Goal: Transaction & Acquisition: Book appointment/travel/reservation

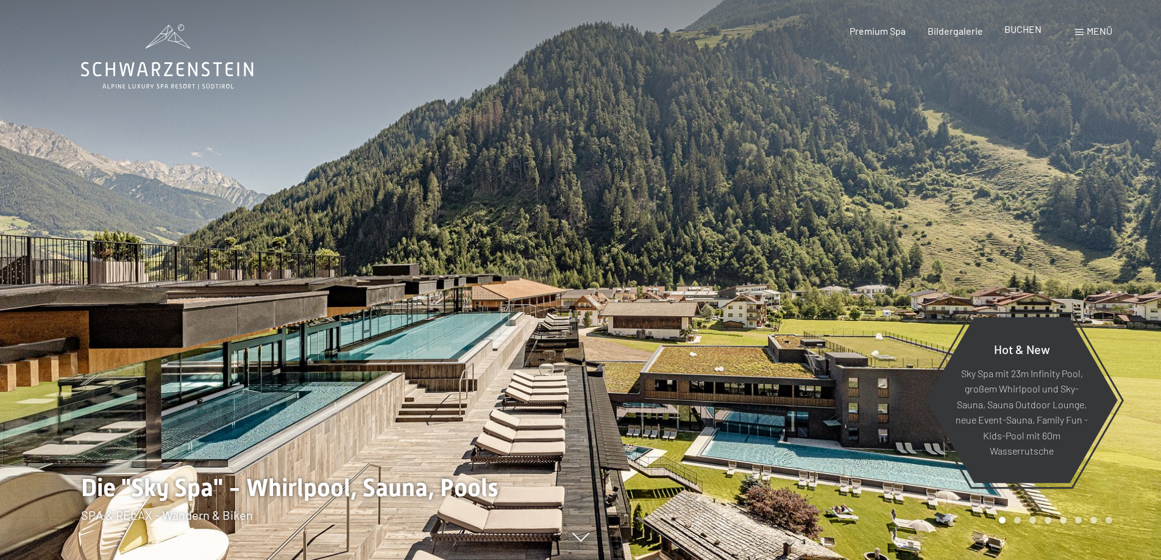
click at [1016, 33] on span "BUCHEN" at bounding box center [1022, 29] width 37 height 12
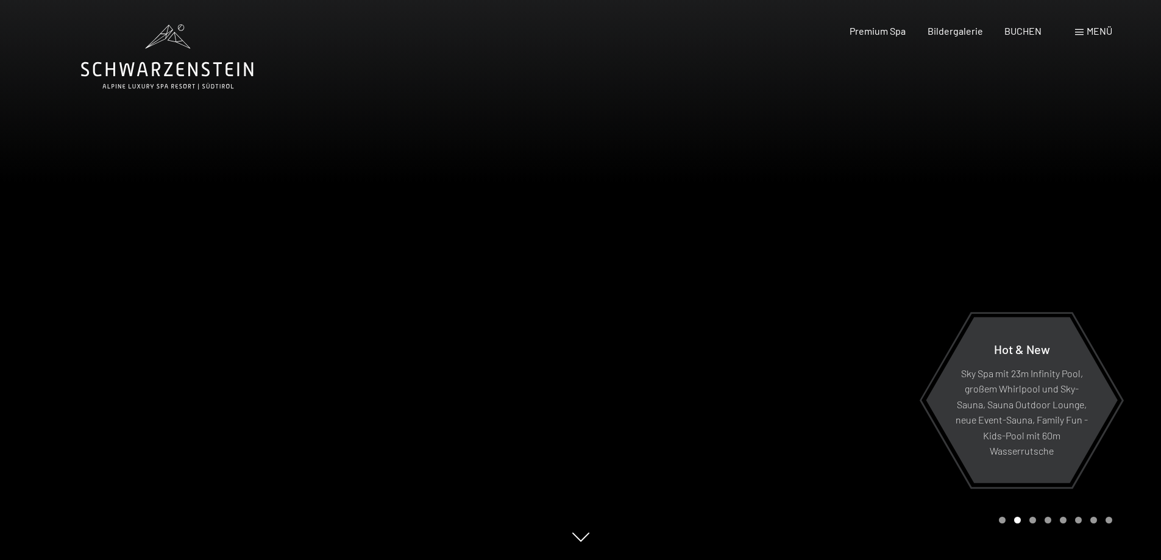
scroll to position [61, 0]
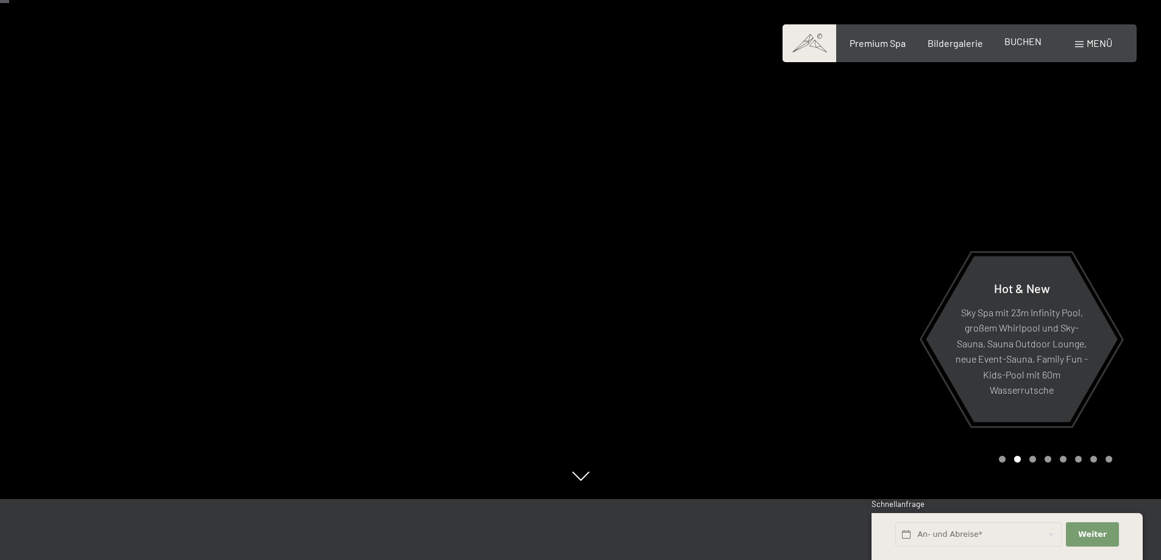
click at [1020, 44] on span "BUCHEN" at bounding box center [1022, 41] width 37 height 12
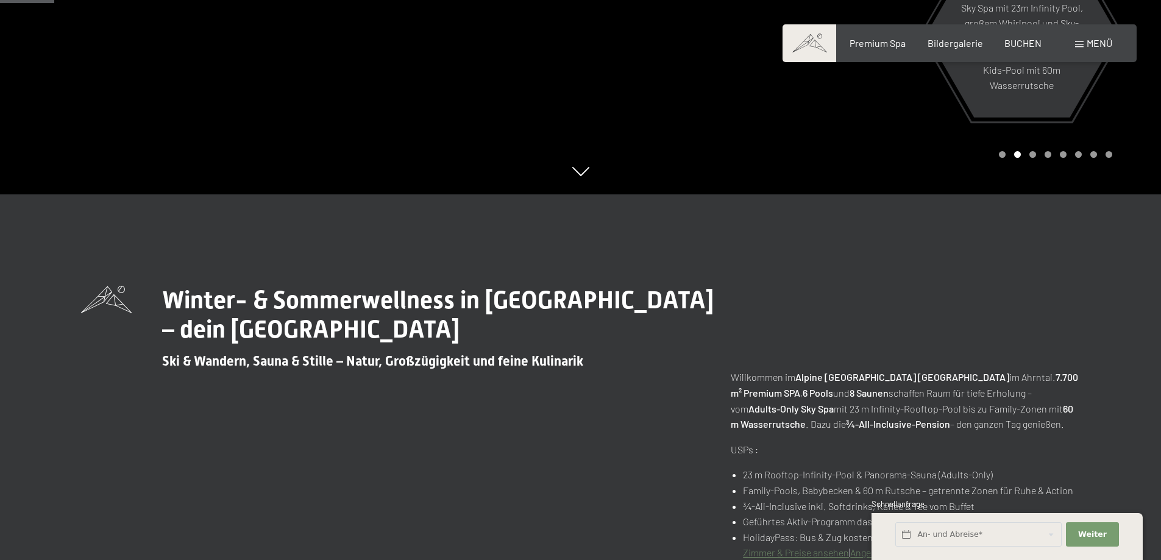
scroll to position [609, 0]
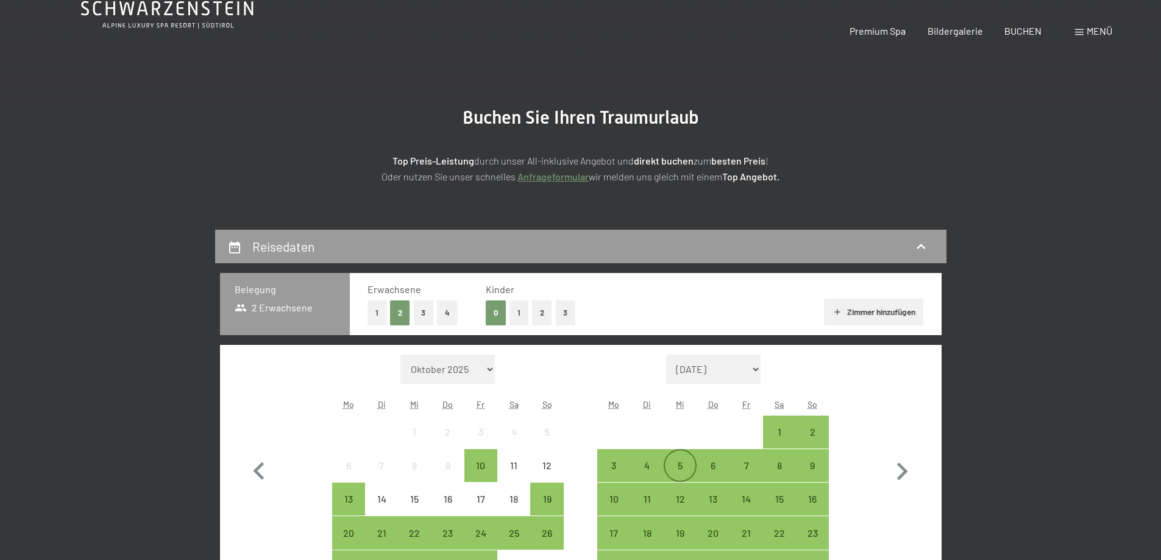
scroll to position [244, 0]
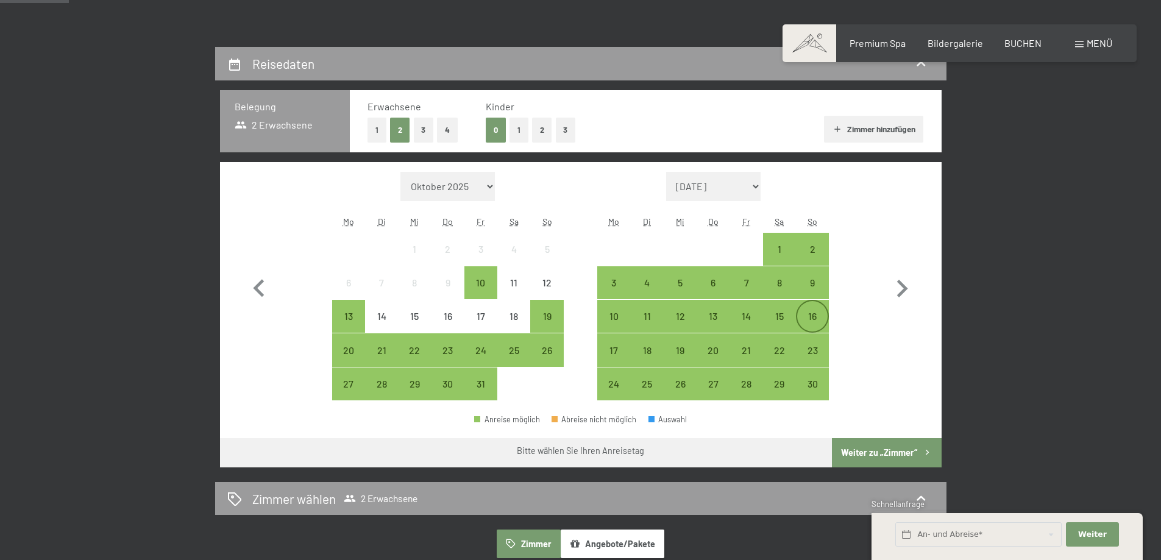
click at [812, 321] on div "16" at bounding box center [812, 326] width 30 height 30
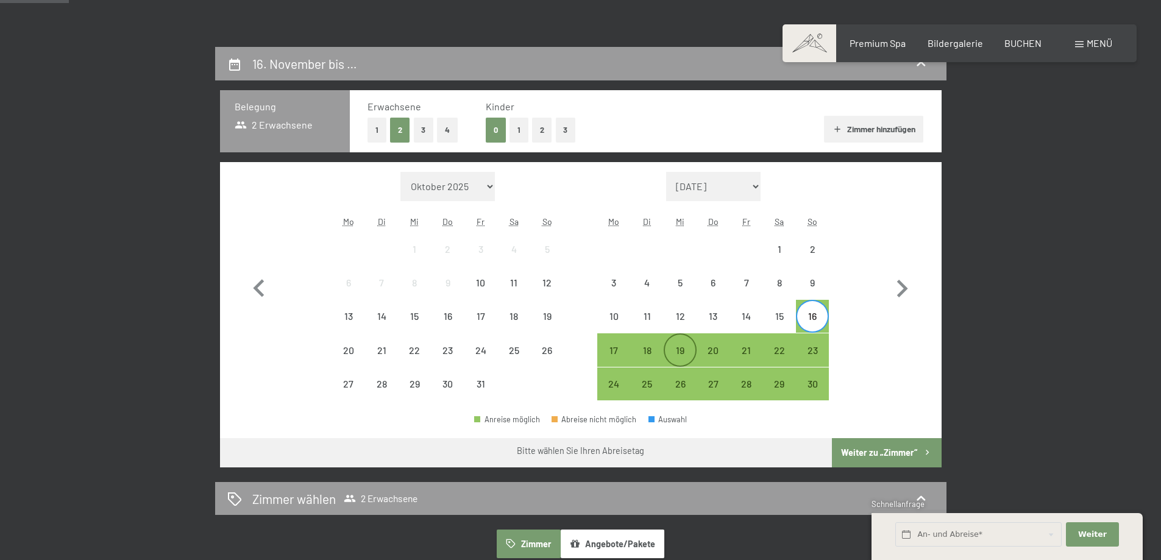
click at [689, 347] on div "19" at bounding box center [680, 361] width 30 height 30
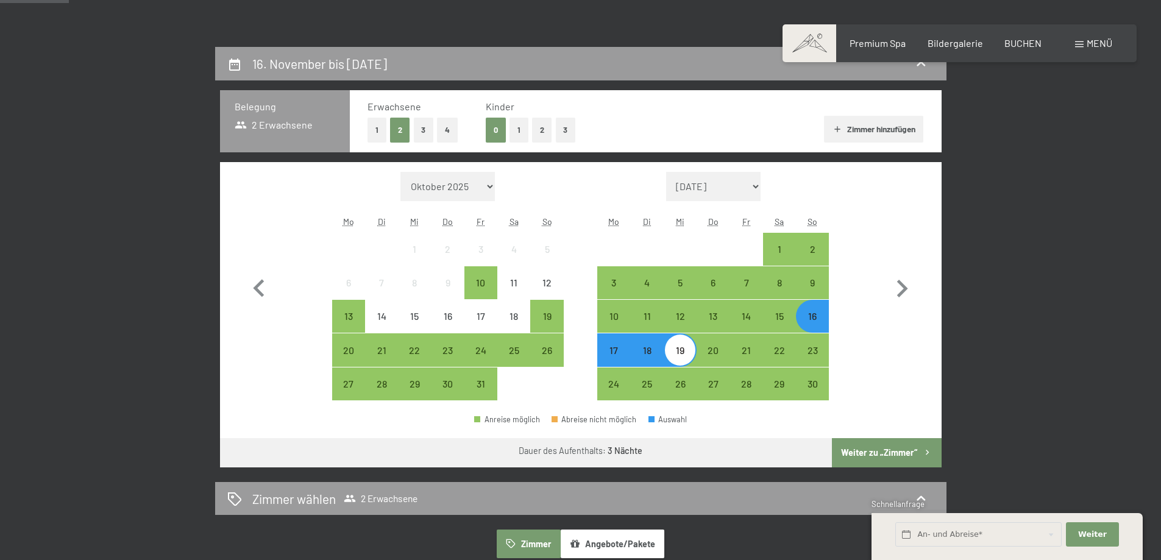
click at [916, 456] on button "Weiter zu „Zimmer“" at bounding box center [886, 452] width 109 height 29
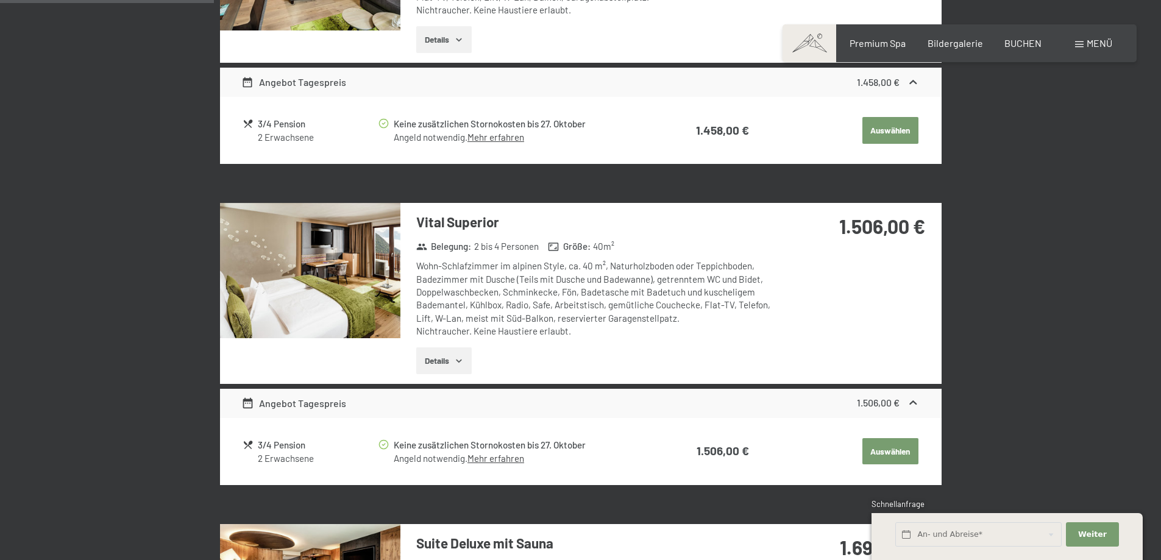
scroll to position [778, 0]
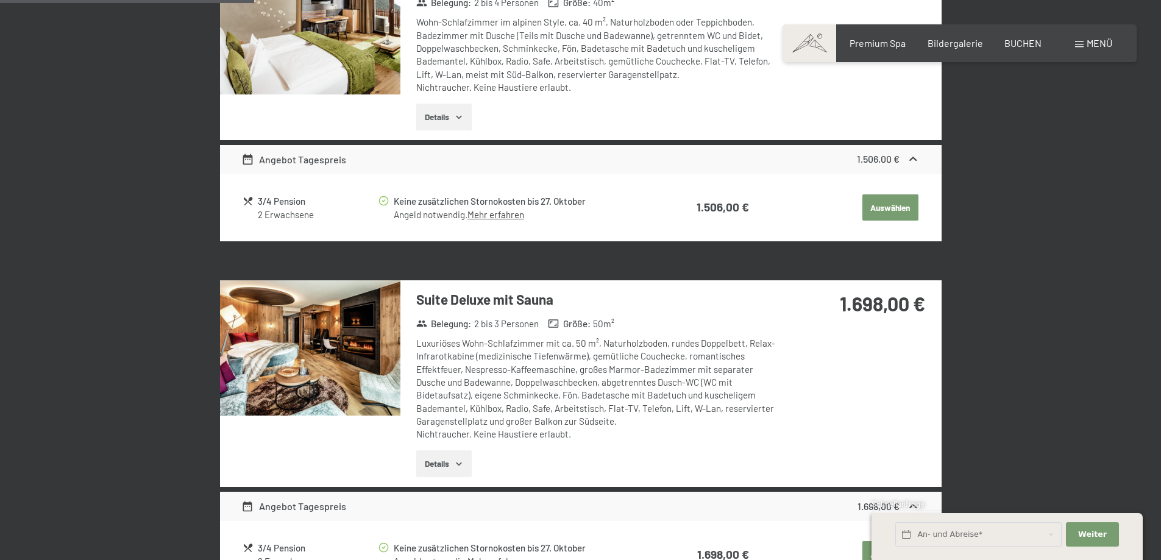
click at [269, 374] on img at bounding box center [310, 347] width 180 height 135
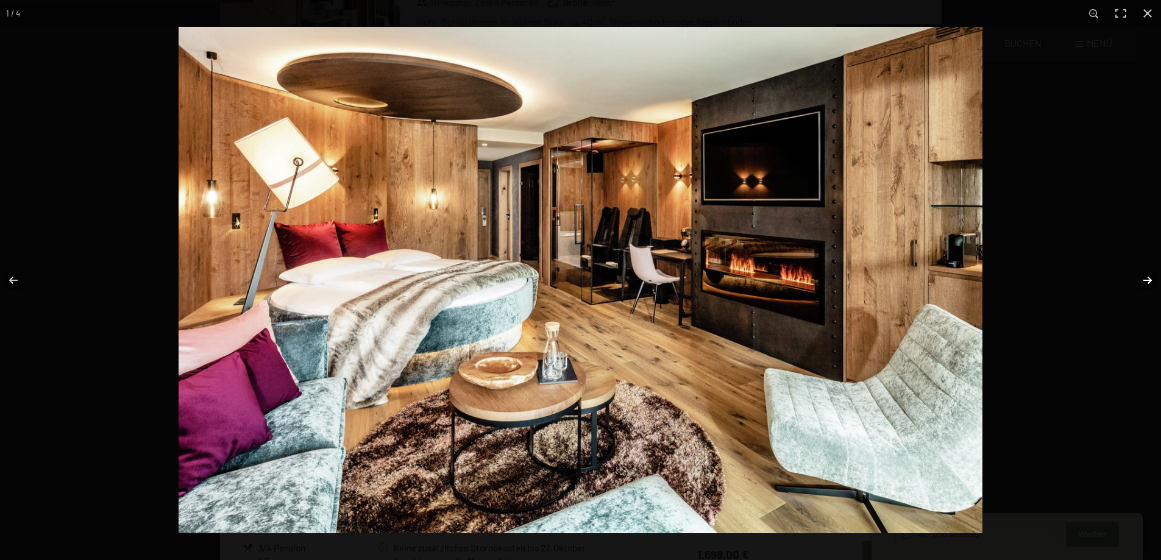
click at [1142, 283] on button "button" at bounding box center [1139, 280] width 43 height 61
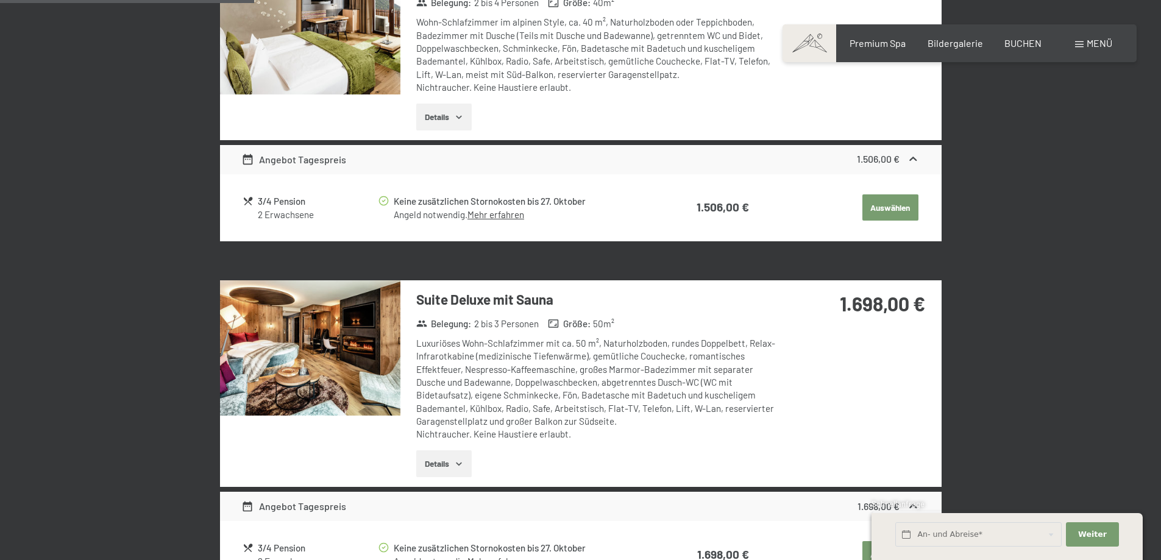
click at [0, 0] on button "button" at bounding box center [0, 0] width 0 height 0
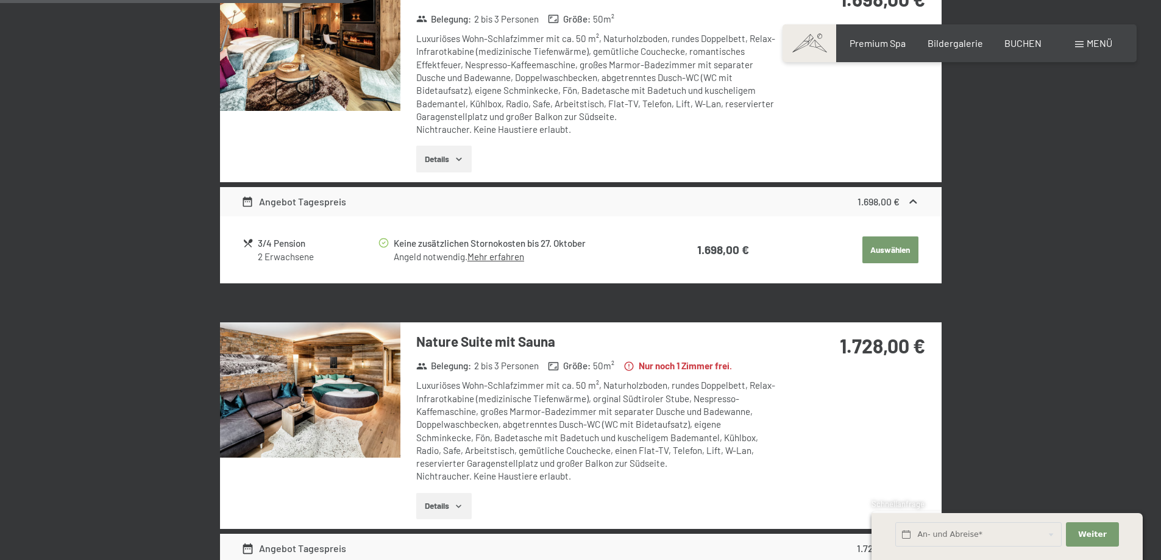
scroll to position [1205, 0]
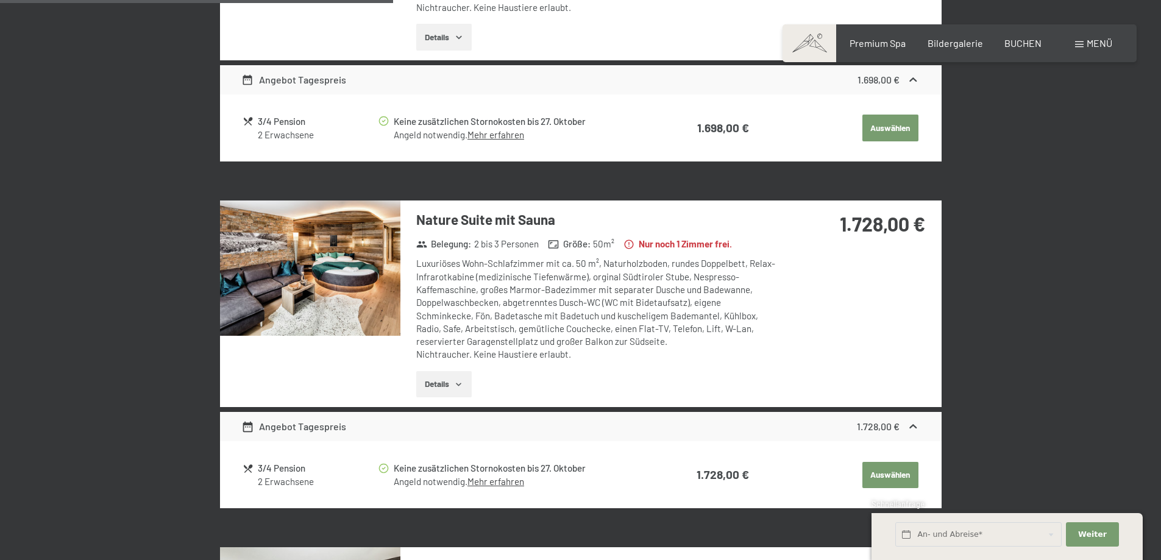
click at [340, 290] on img at bounding box center [310, 268] width 180 height 135
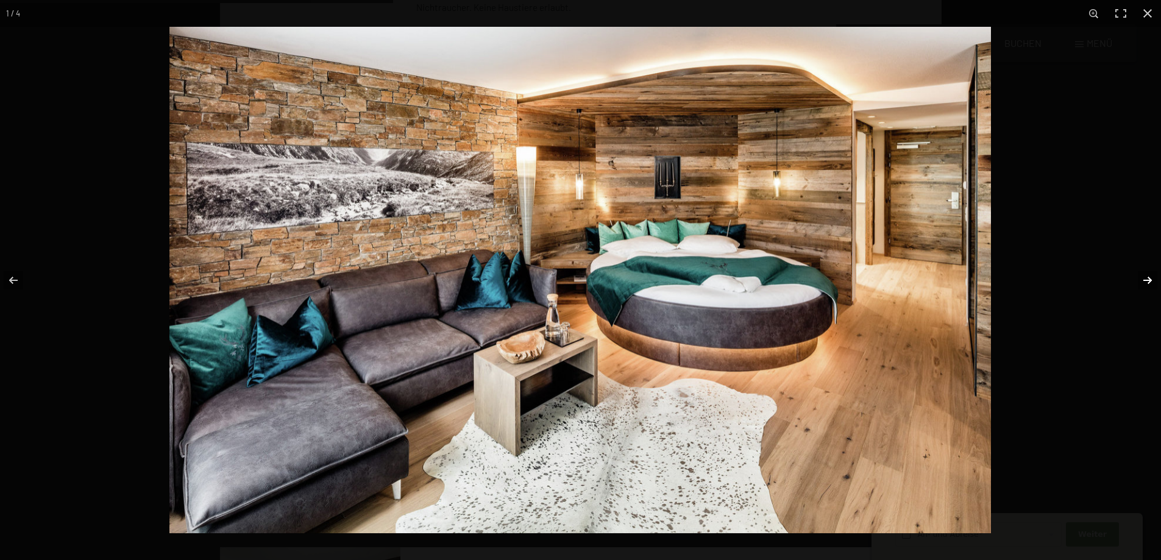
click at [1146, 283] on button "button" at bounding box center [1139, 280] width 43 height 61
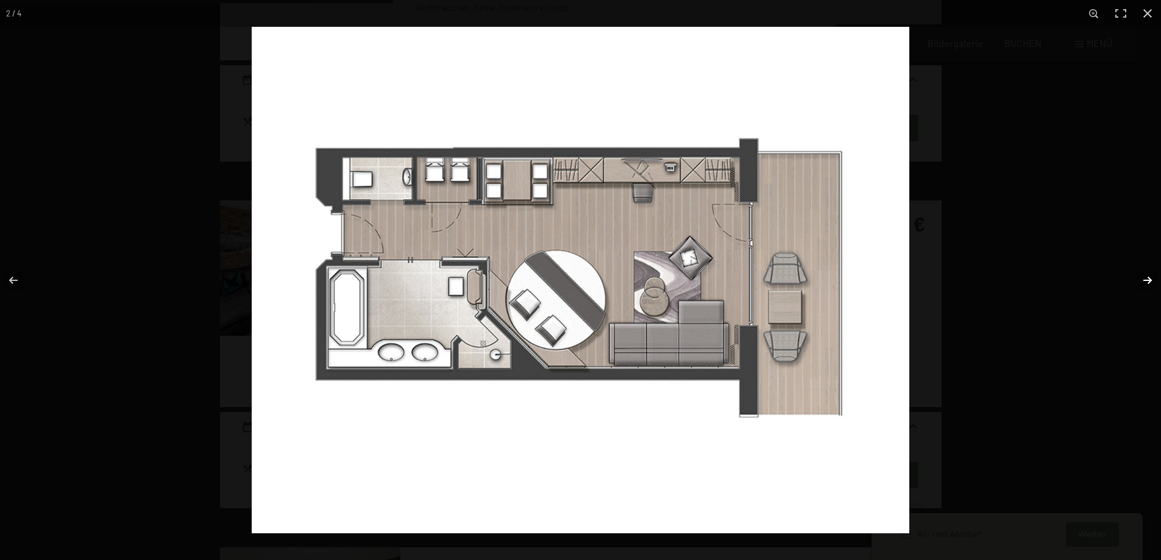
click at [1146, 283] on button "button" at bounding box center [1139, 280] width 43 height 61
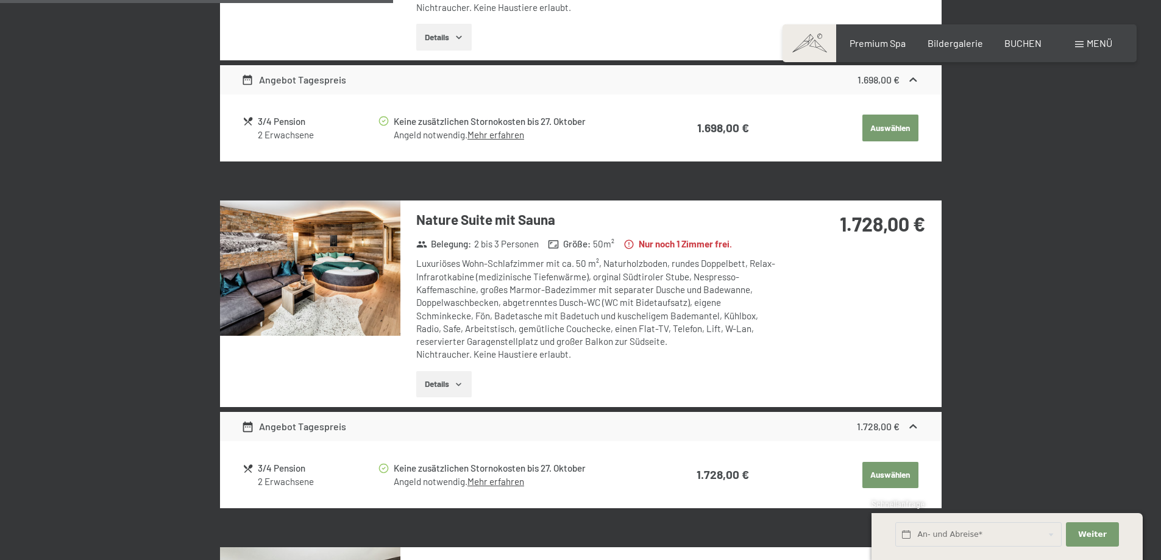
click at [0, 0] on button "button" at bounding box center [0, 0] width 0 height 0
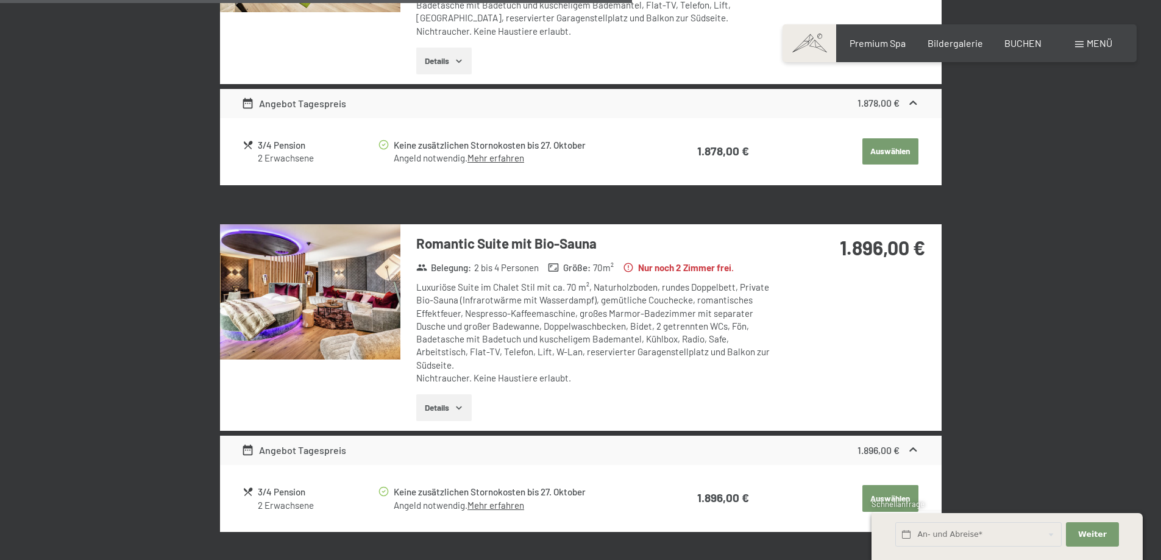
scroll to position [2241, 0]
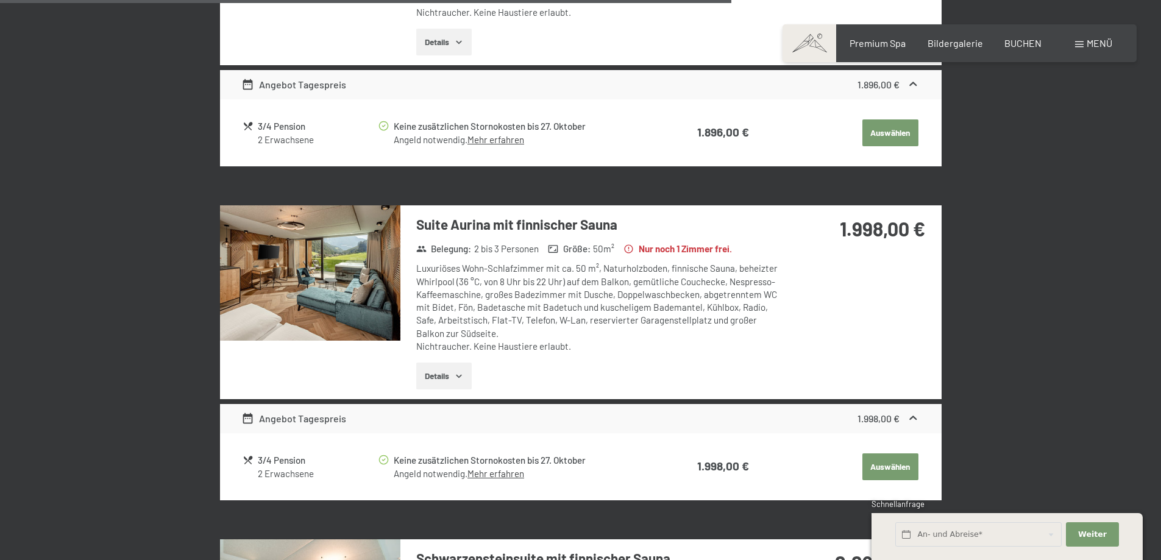
click at [321, 305] on img at bounding box center [310, 272] width 180 height 135
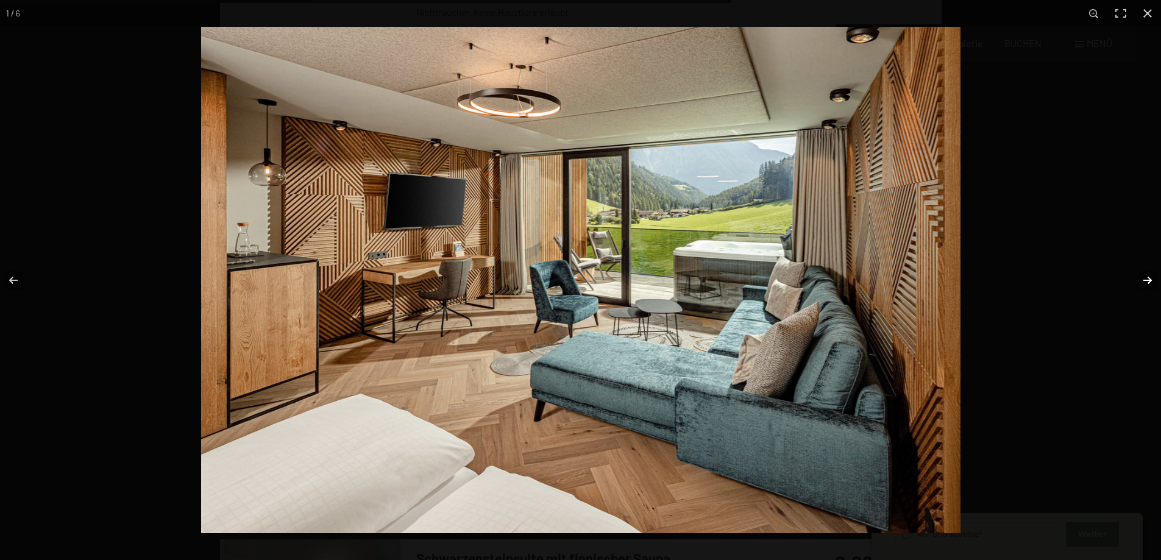
click at [1146, 275] on button "button" at bounding box center [1139, 280] width 43 height 61
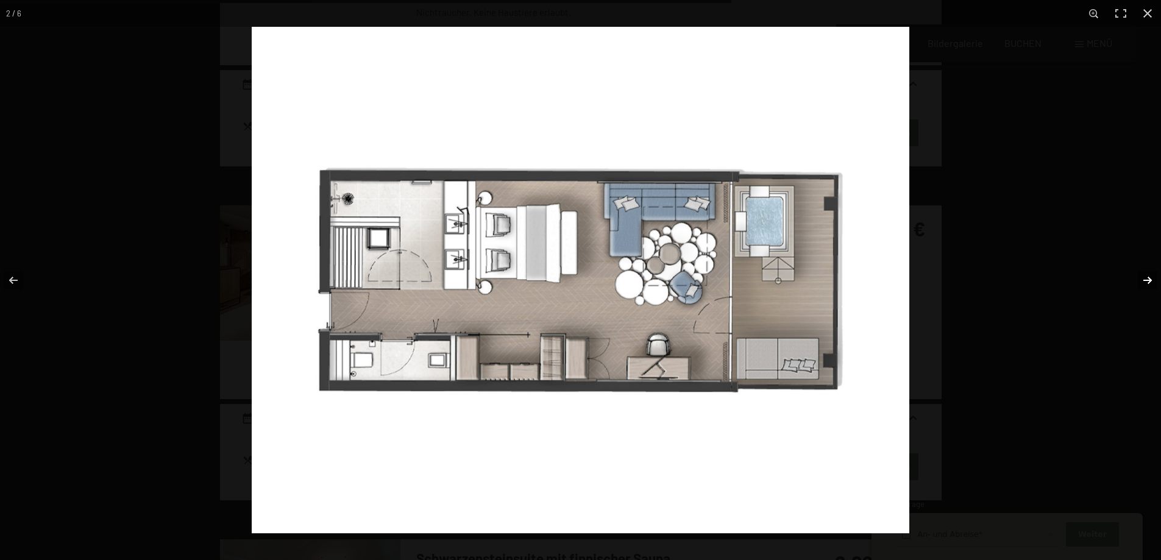
click at [1146, 276] on button "button" at bounding box center [1139, 280] width 43 height 61
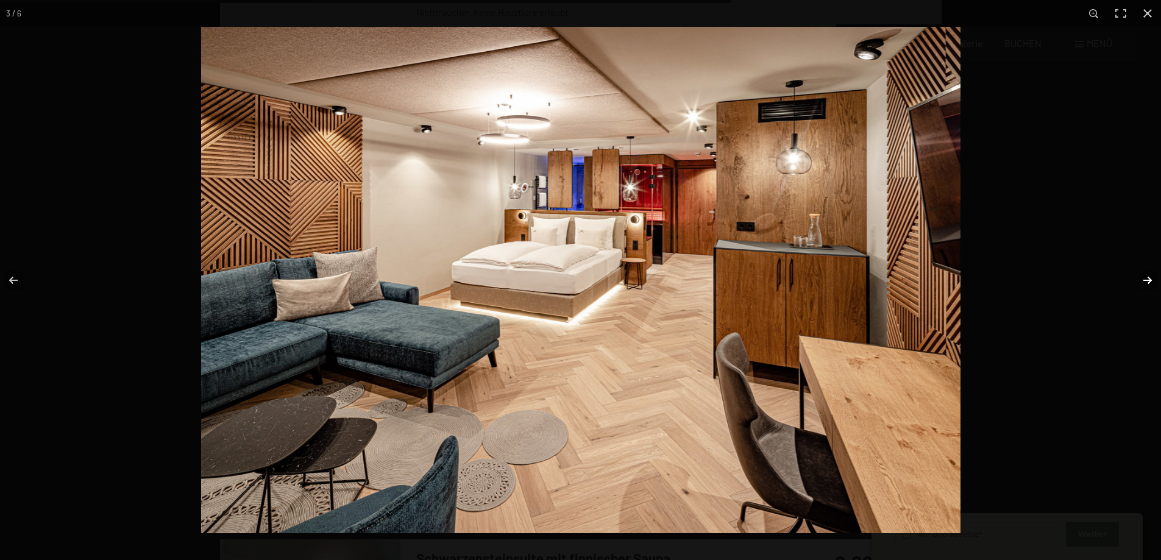
click at [1146, 276] on button "button" at bounding box center [1139, 280] width 43 height 61
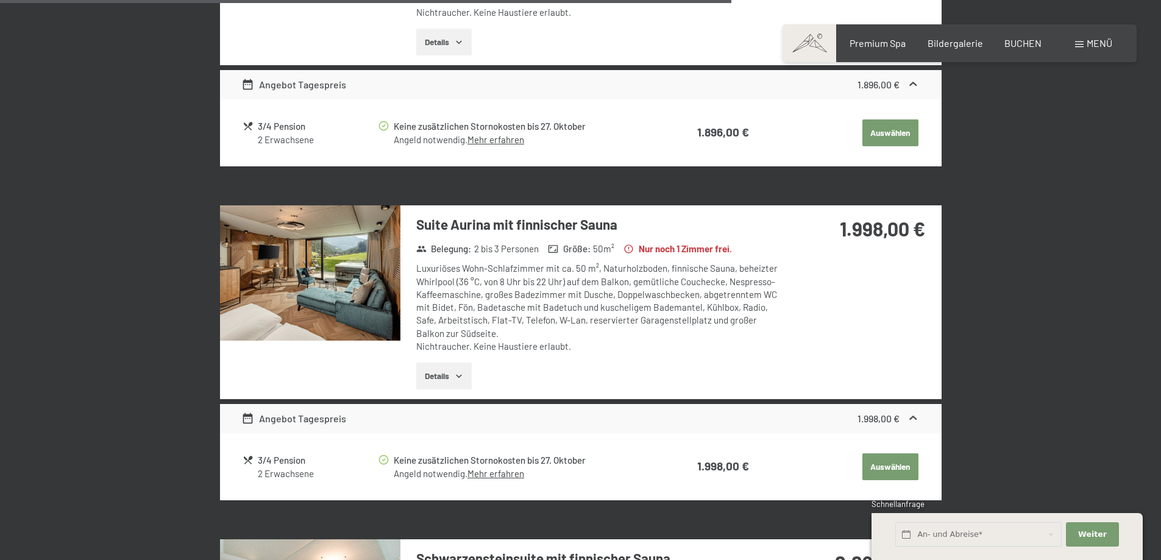
click at [0, 0] on button "button" at bounding box center [0, 0] width 0 height 0
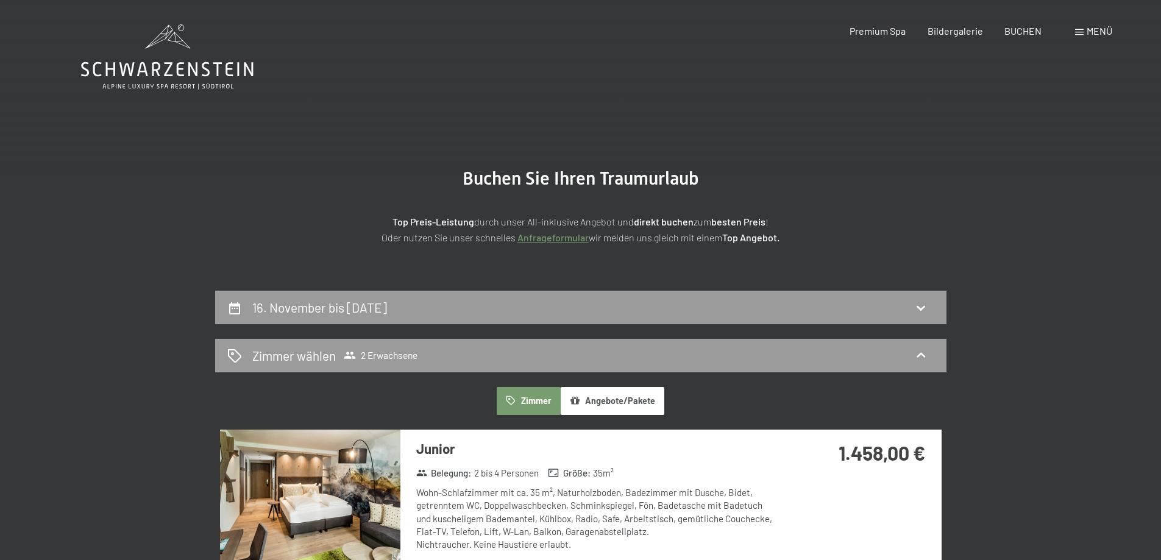
scroll to position [366, 0]
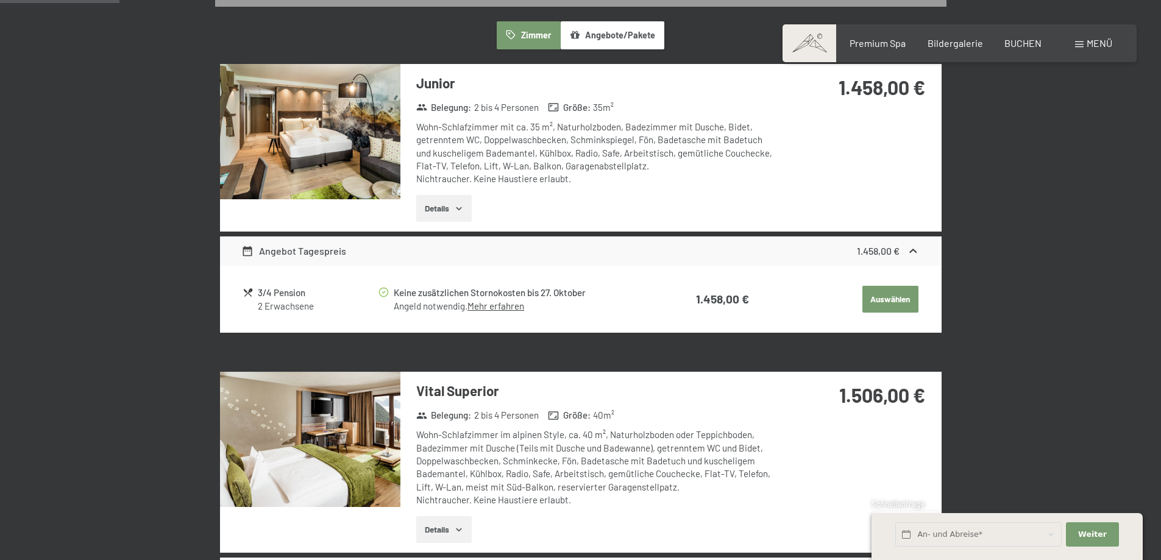
click at [333, 470] on img at bounding box center [310, 439] width 180 height 135
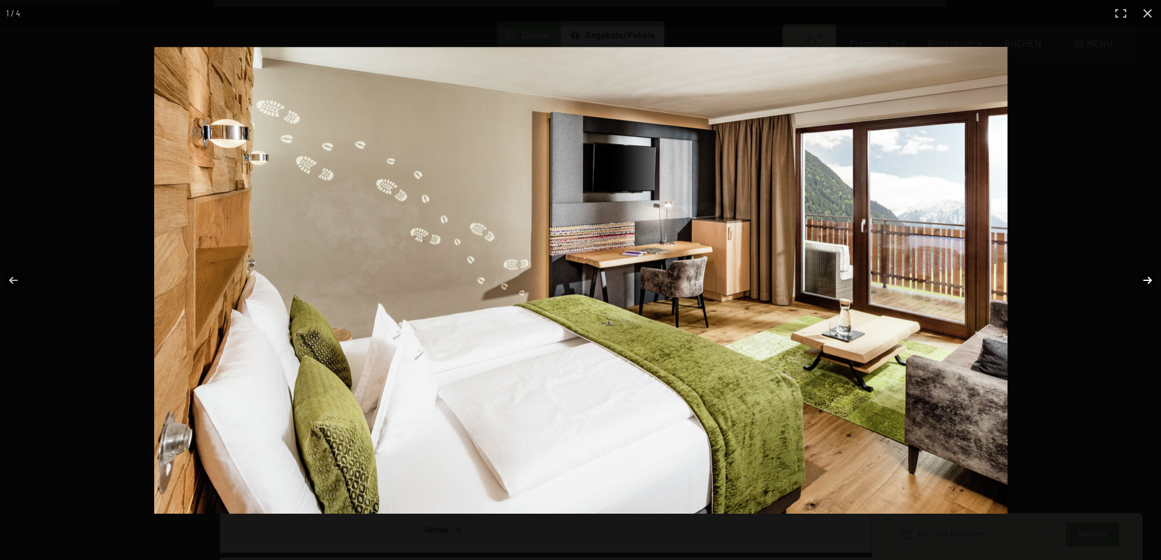
click at [1157, 282] on button "button" at bounding box center [1139, 280] width 43 height 61
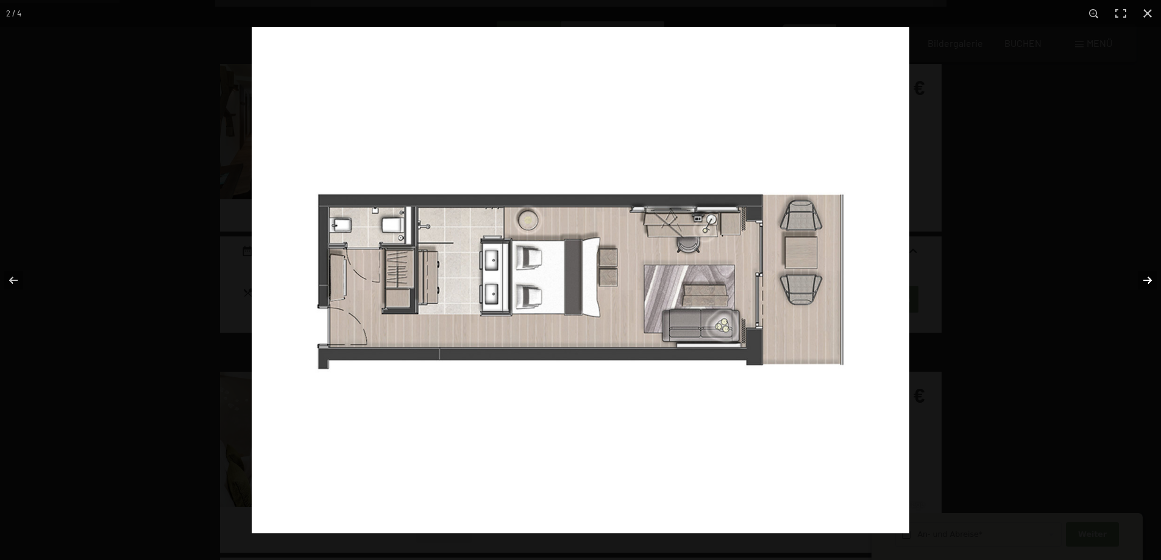
click at [1157, 282] on button "button" at bounding box center [1139, 280] width 43 height 61
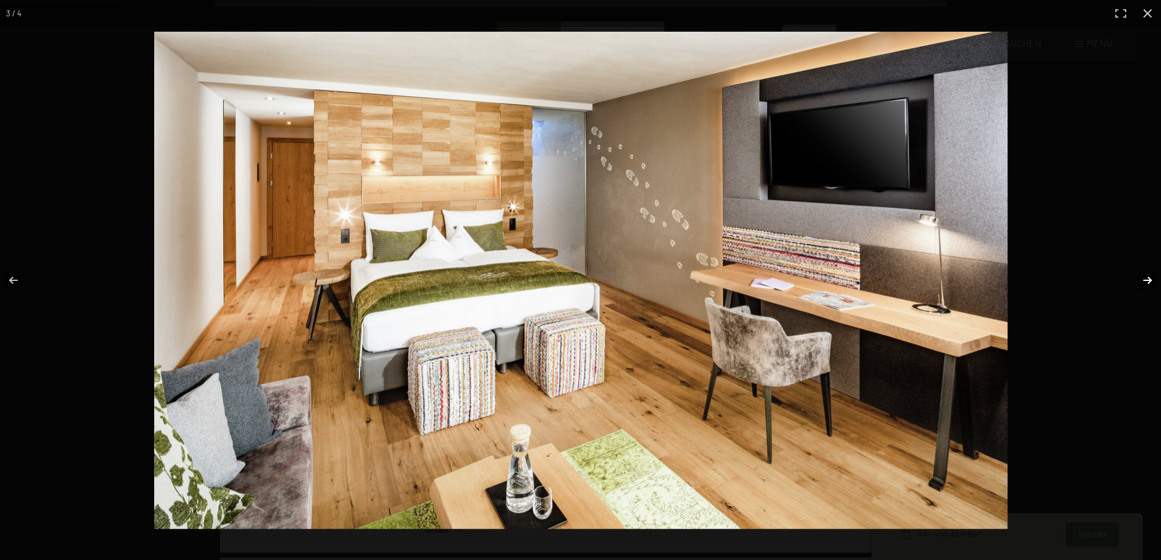
click at [1157, 282] on button "button" at bounding box center [1139, 280] width 43 height 61
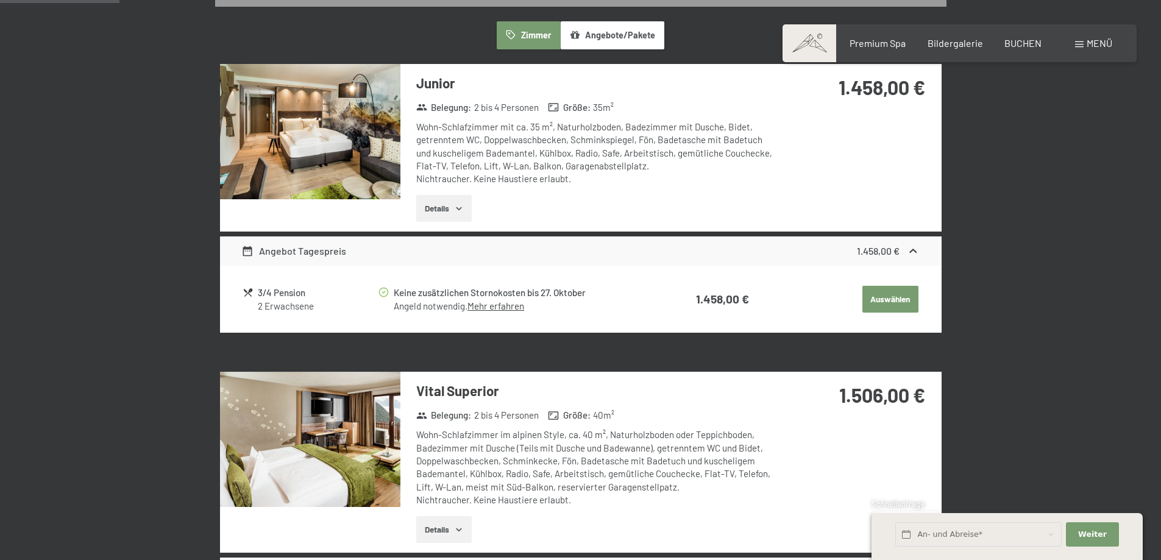
click at [0, 0] on button "button" at bounding box center [0, 0] width 0 height 0
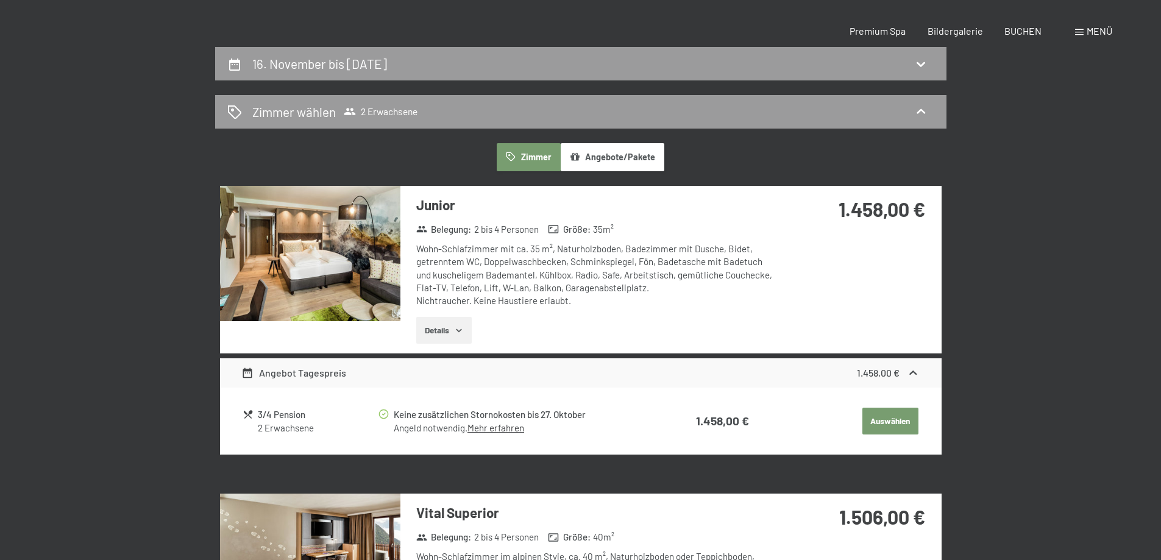
scroll to position [0, 0]
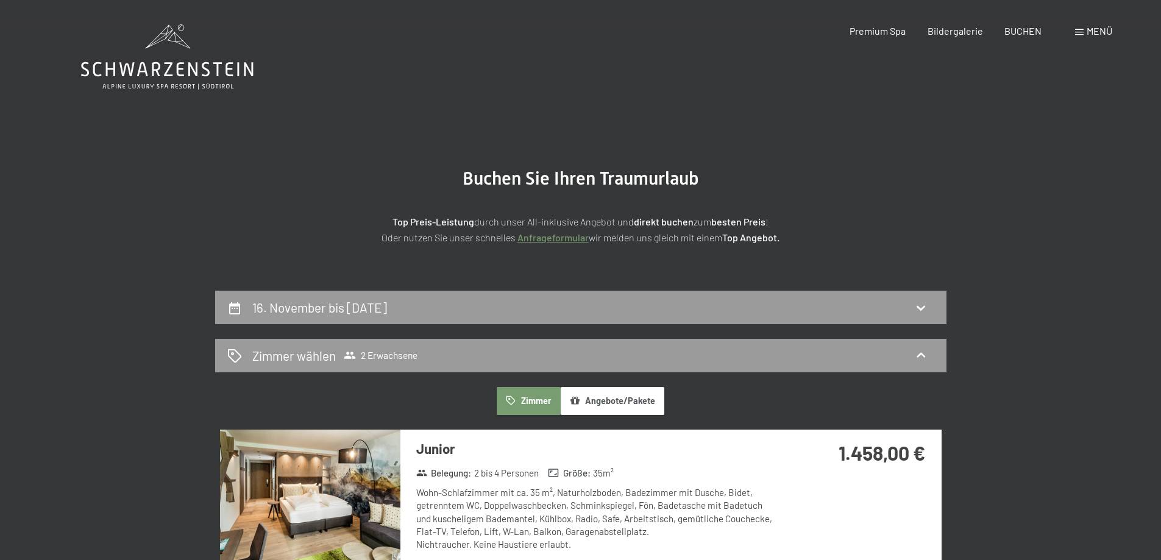
click at [188, 77] on icon at bounding box center [167, 56] width 172 height 65
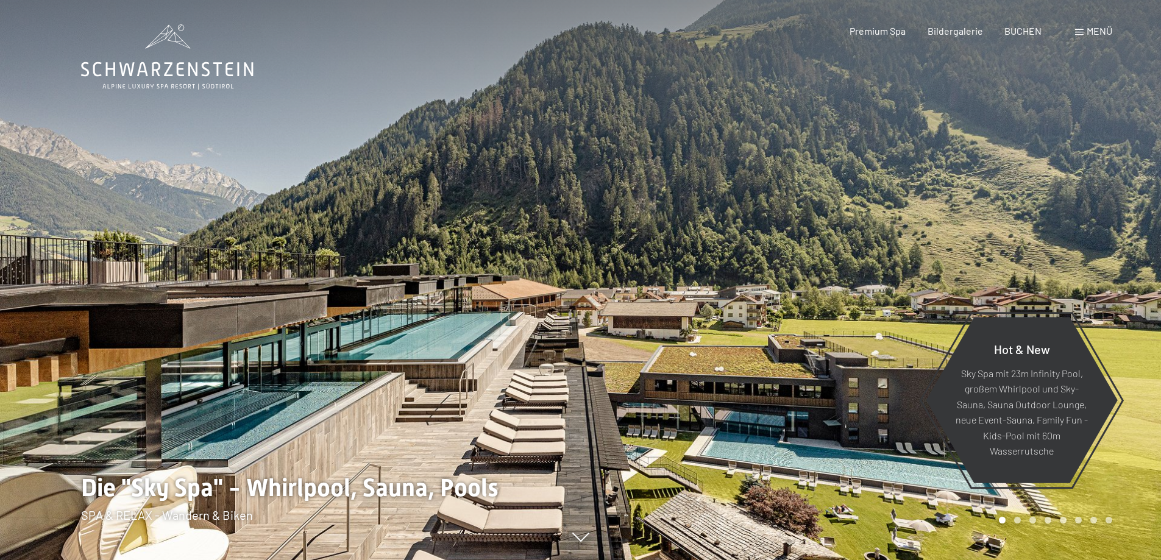
click at [1090, 32] on span "Menü" at bounding box center [1100, 31] width 26 height 12
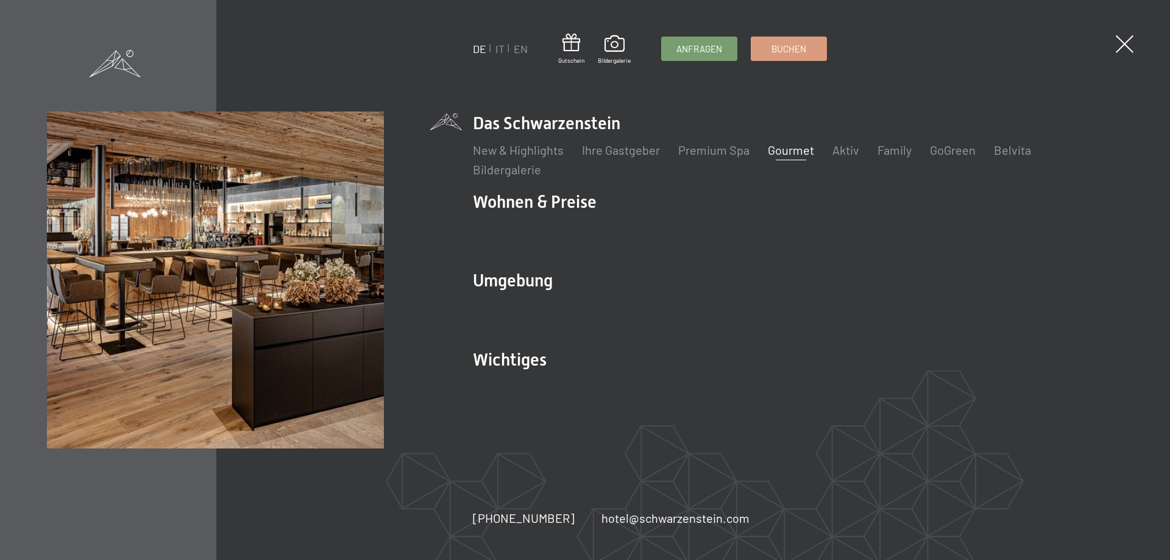
click at [784, 151] on link "Gourmet" at bounding box center [791, 150] width 46 height 15
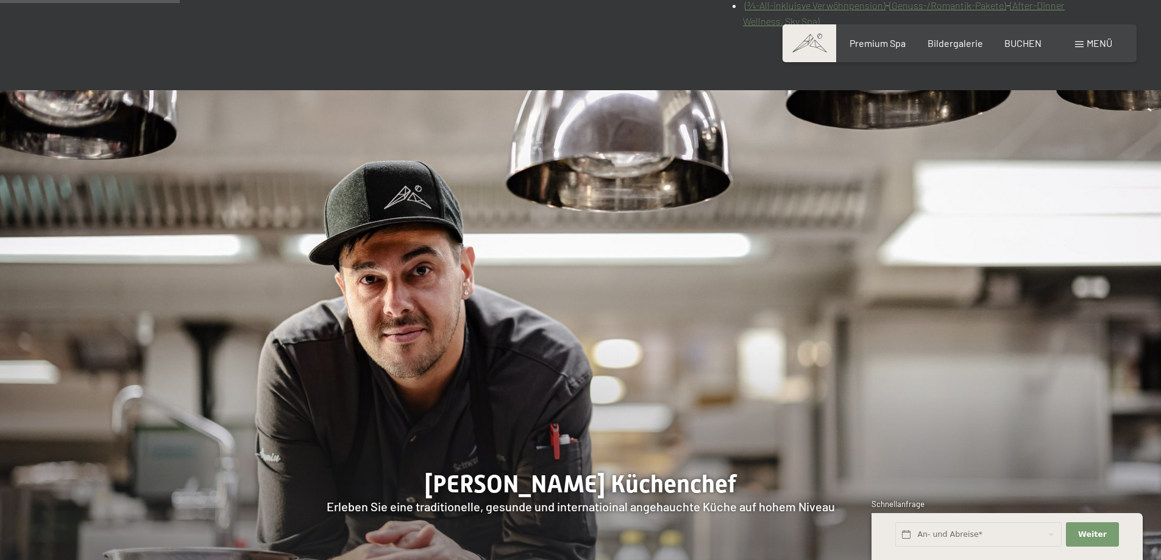
scroll to position [731, 0]
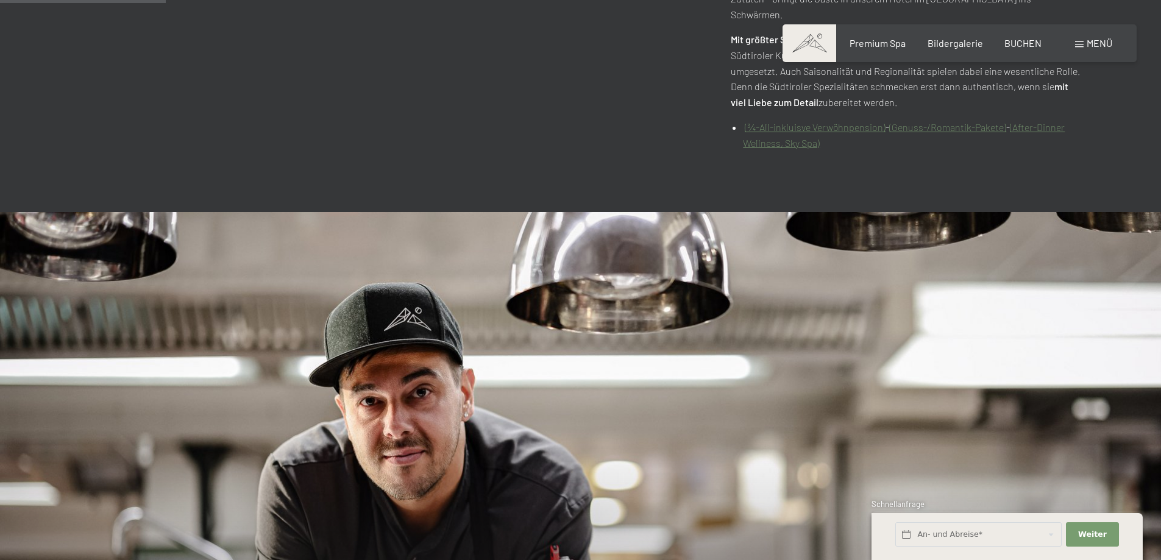
click at [806, 121] on link "(¾-All-inkluisve Verwöhnpension)" at bounding box center [815, 127] width 141 height 12
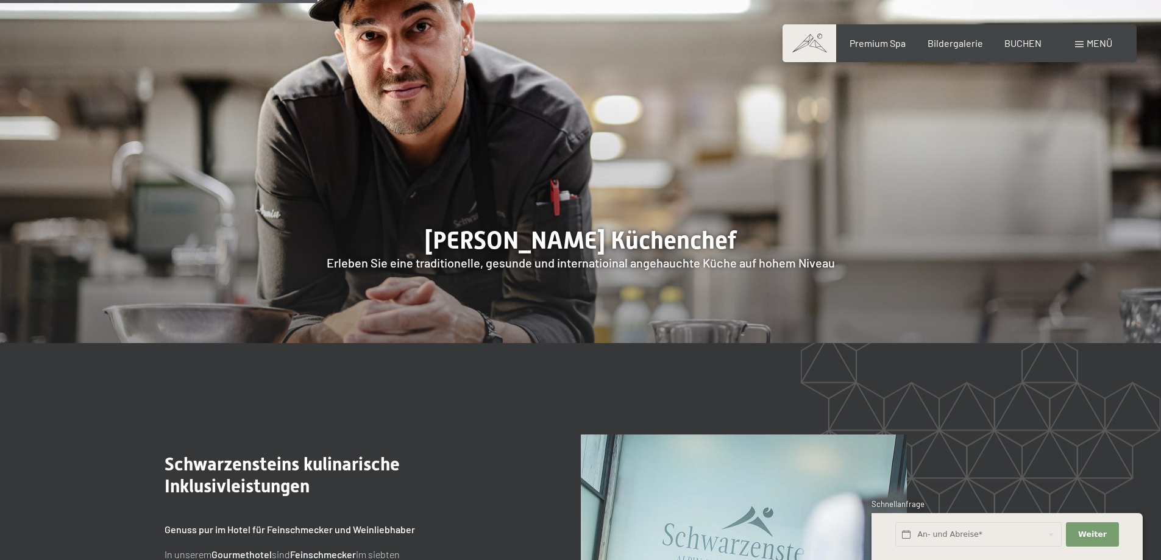
scroll to position [1463, 0]
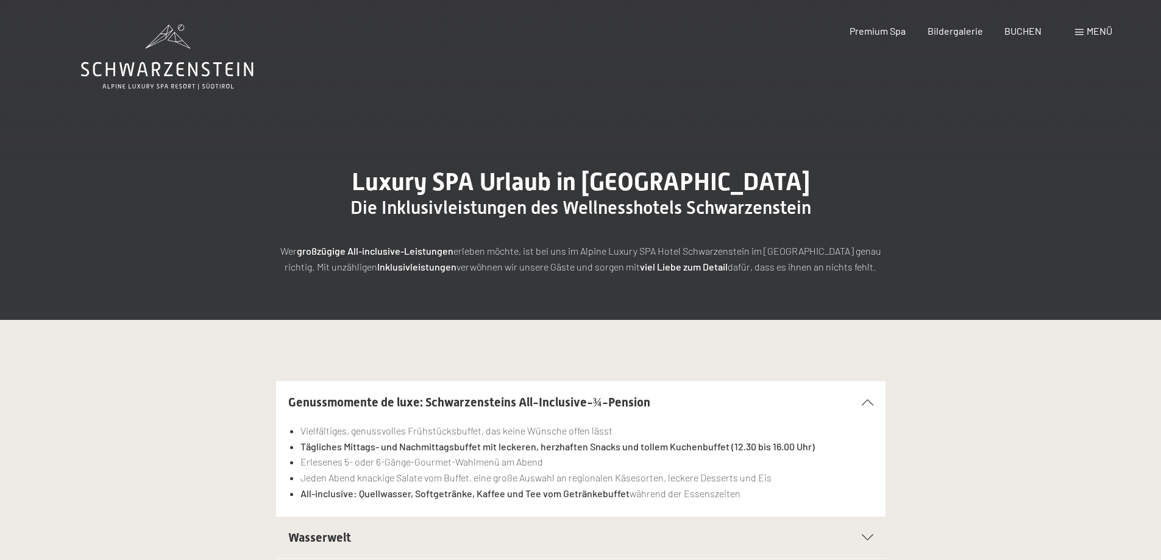
scroll to position [305, 0]
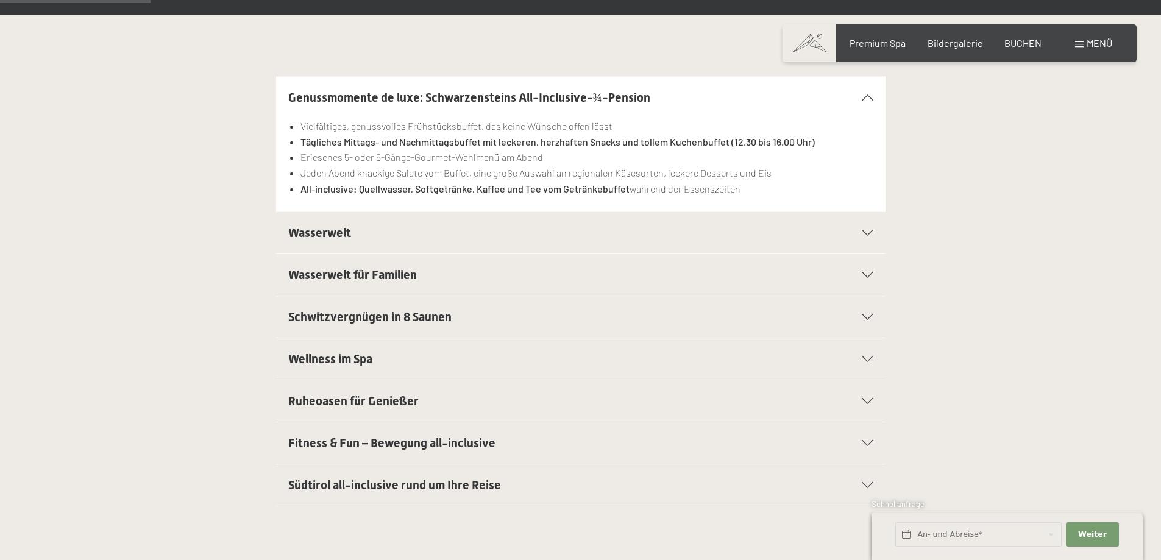
click at [428, 240] on h2 "Wasserwelt" at bounding box center [551, 232] width 527 height 17
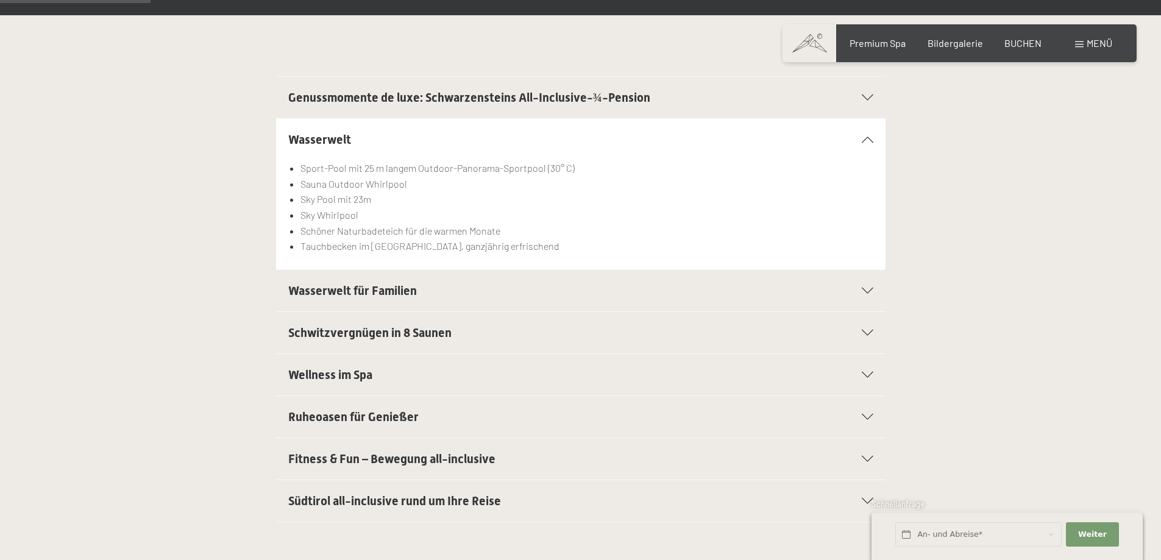
click at [394, 333] on span "Schwitzvergnügen in 8 Saunen" at bounding box center [369, 332] width 163 height 15
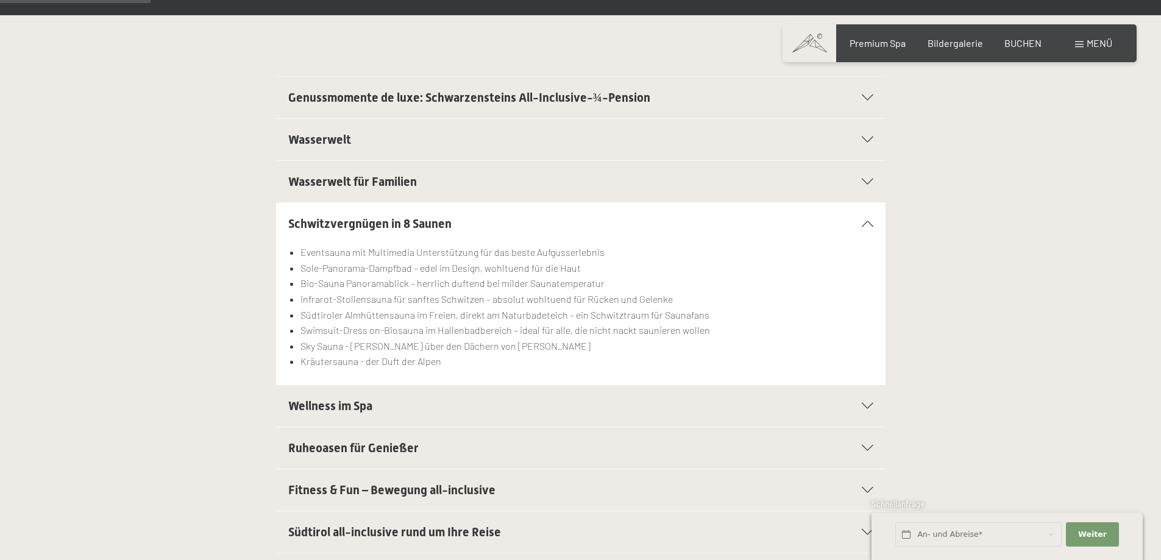
click at [313, 403] on span "Wellness im Spa" at bounding box center [330, 406] width 84 height 15
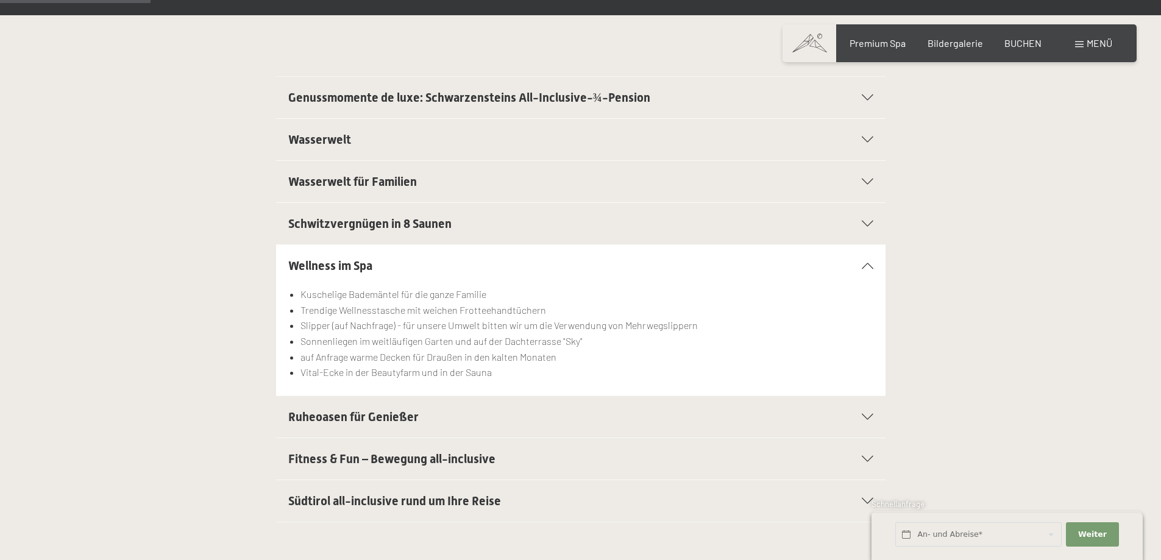
click at [314, 421] on span "Ruheoasen für Genießer" at bounding box center [353, 417] width 130 height 15
